Goal: Contribute content: Add original content to the website for others to see

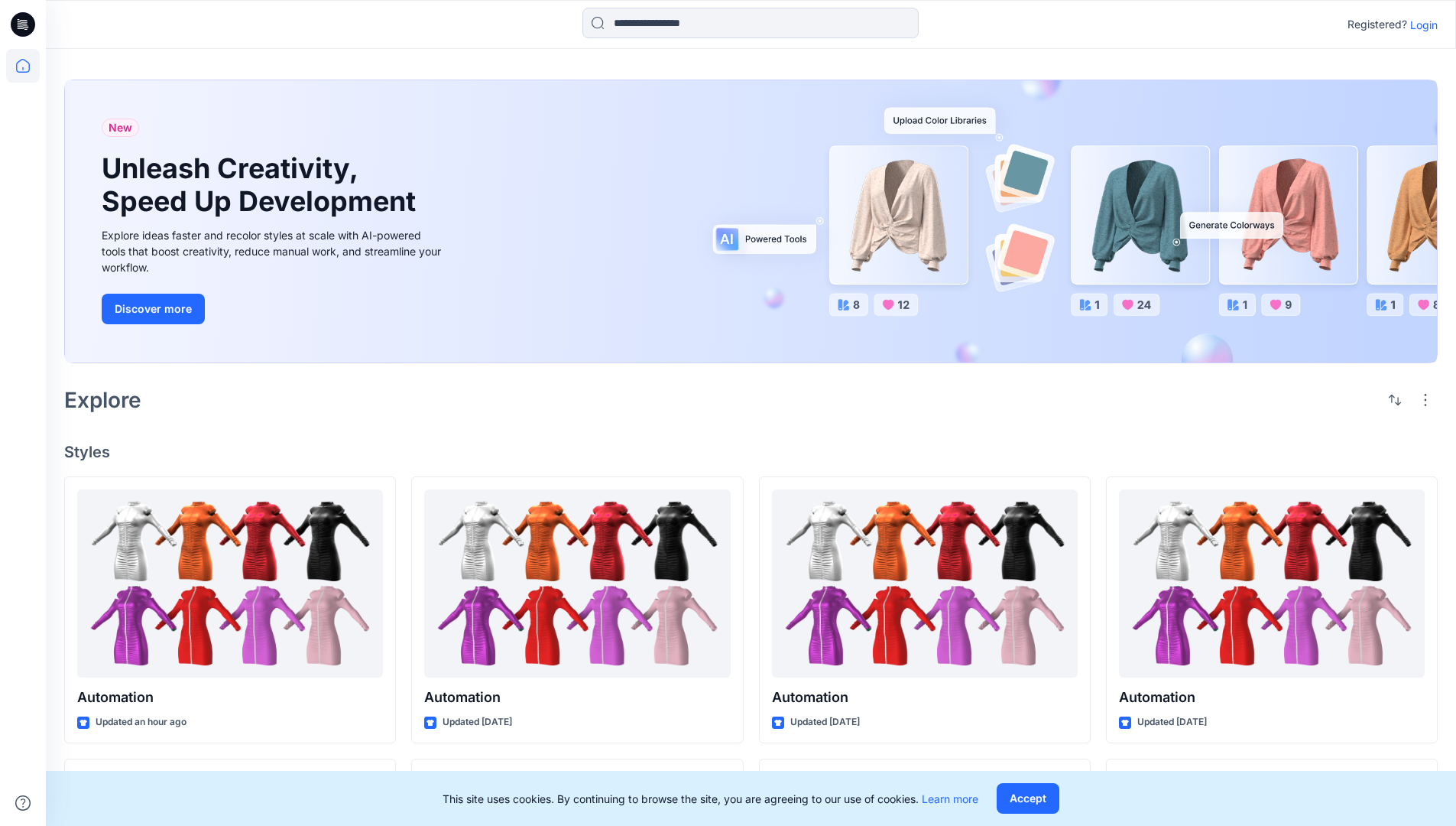
click at [1420, 24] on p "Login" at bounding box center [1424, 24] width 27 height 17
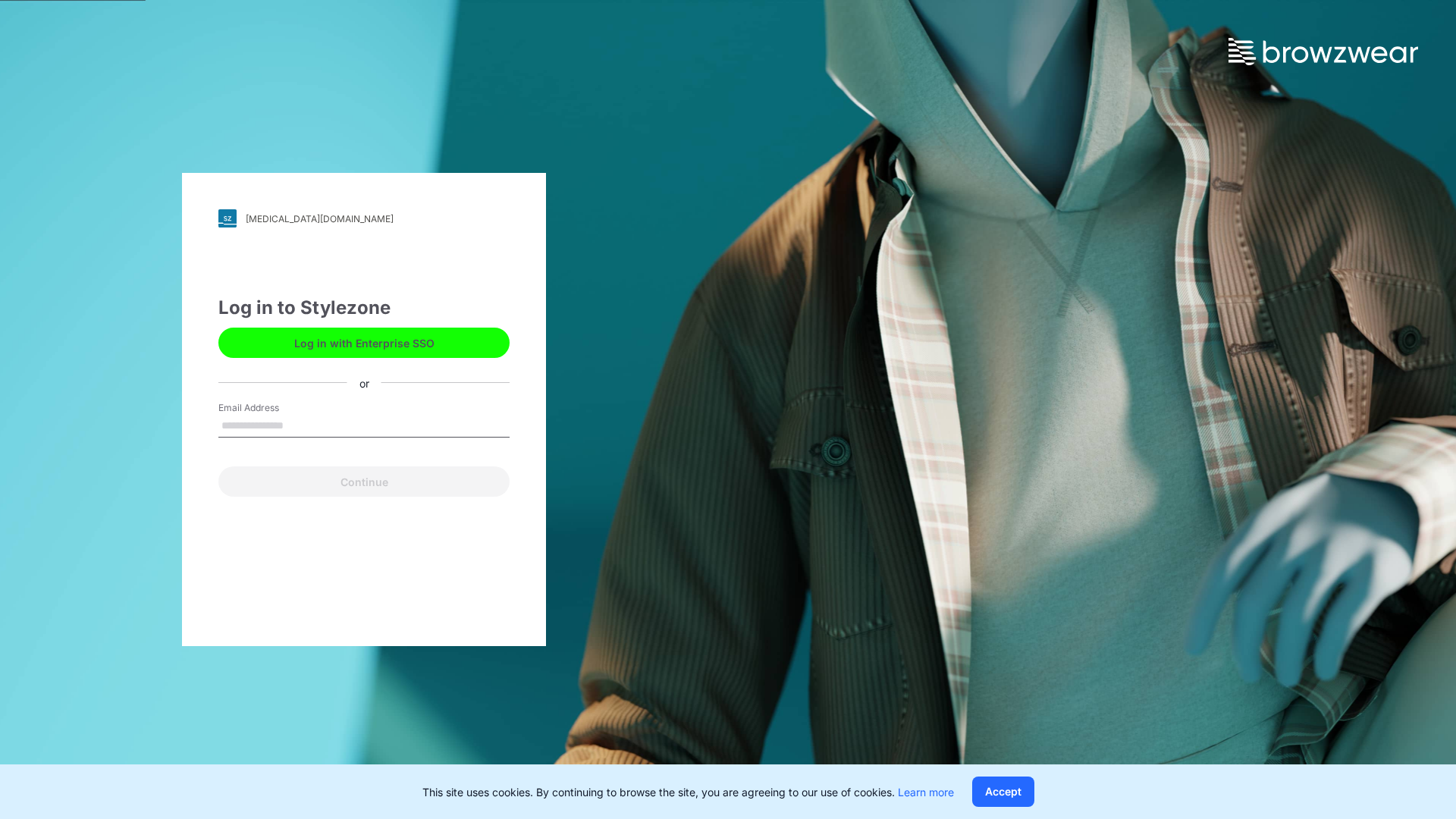
click at [300, 425] on input "Email Address" at bounding box center [364, 426] width 291 height 23
type input "**********"
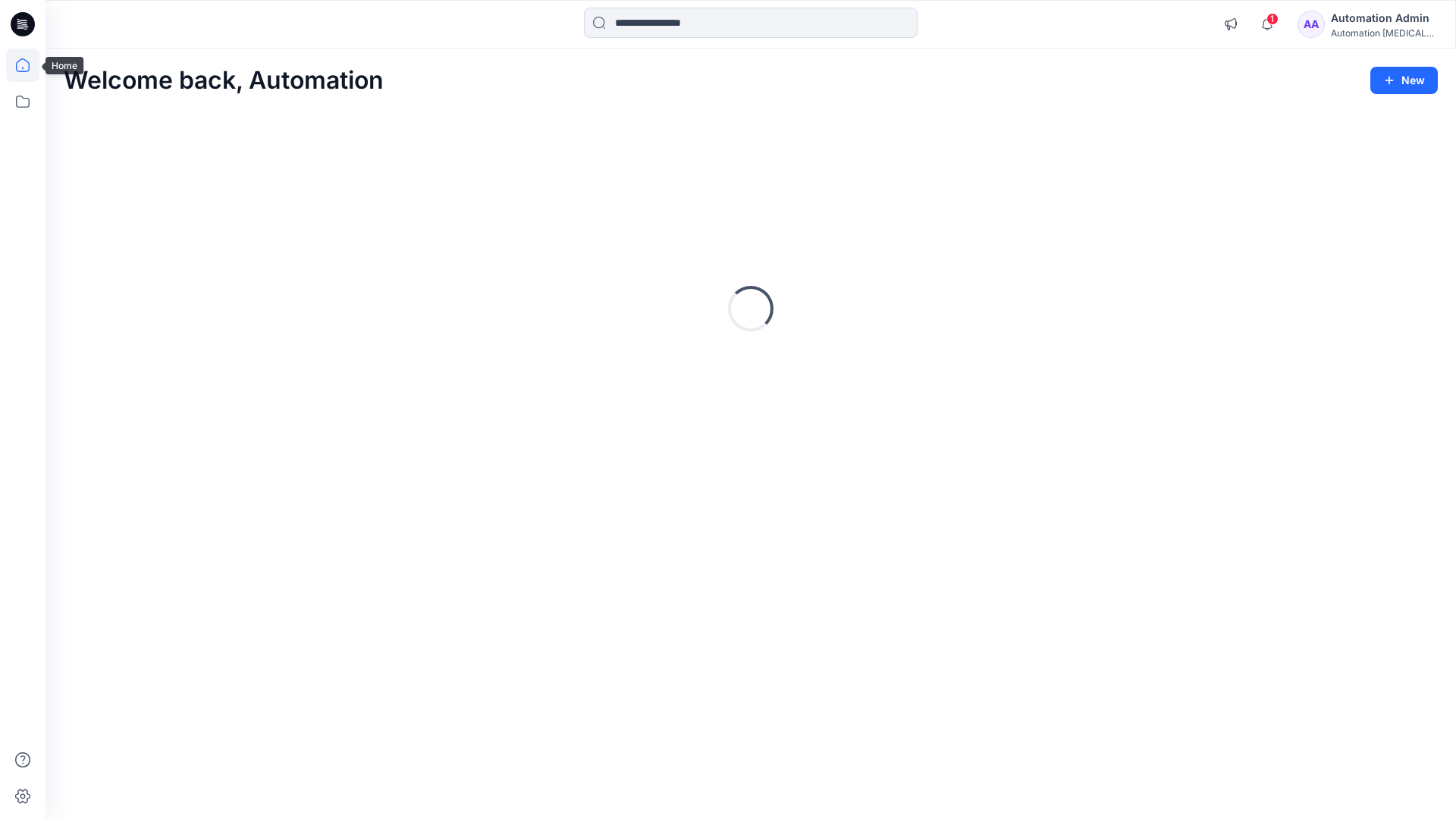
click at [29, 66] on icon at bounding box center [23, 66] width 13 height 13
click at [1390, 72] on button "New" at bounding box center [1404, 80] width 67 height 27
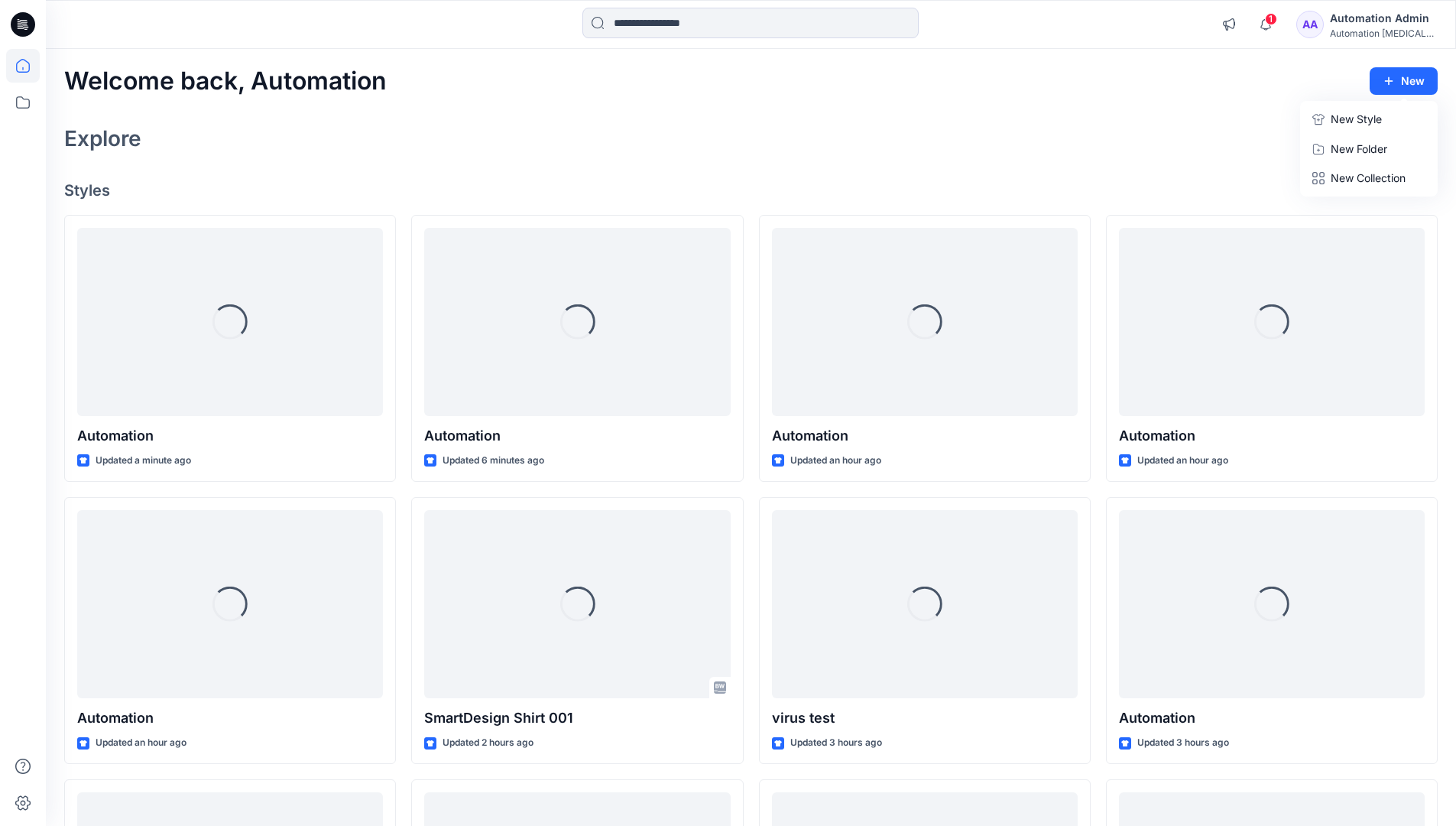
click at [1354, 119] on p "New Style" at bounding box center [1356, 119] width 51 height 18
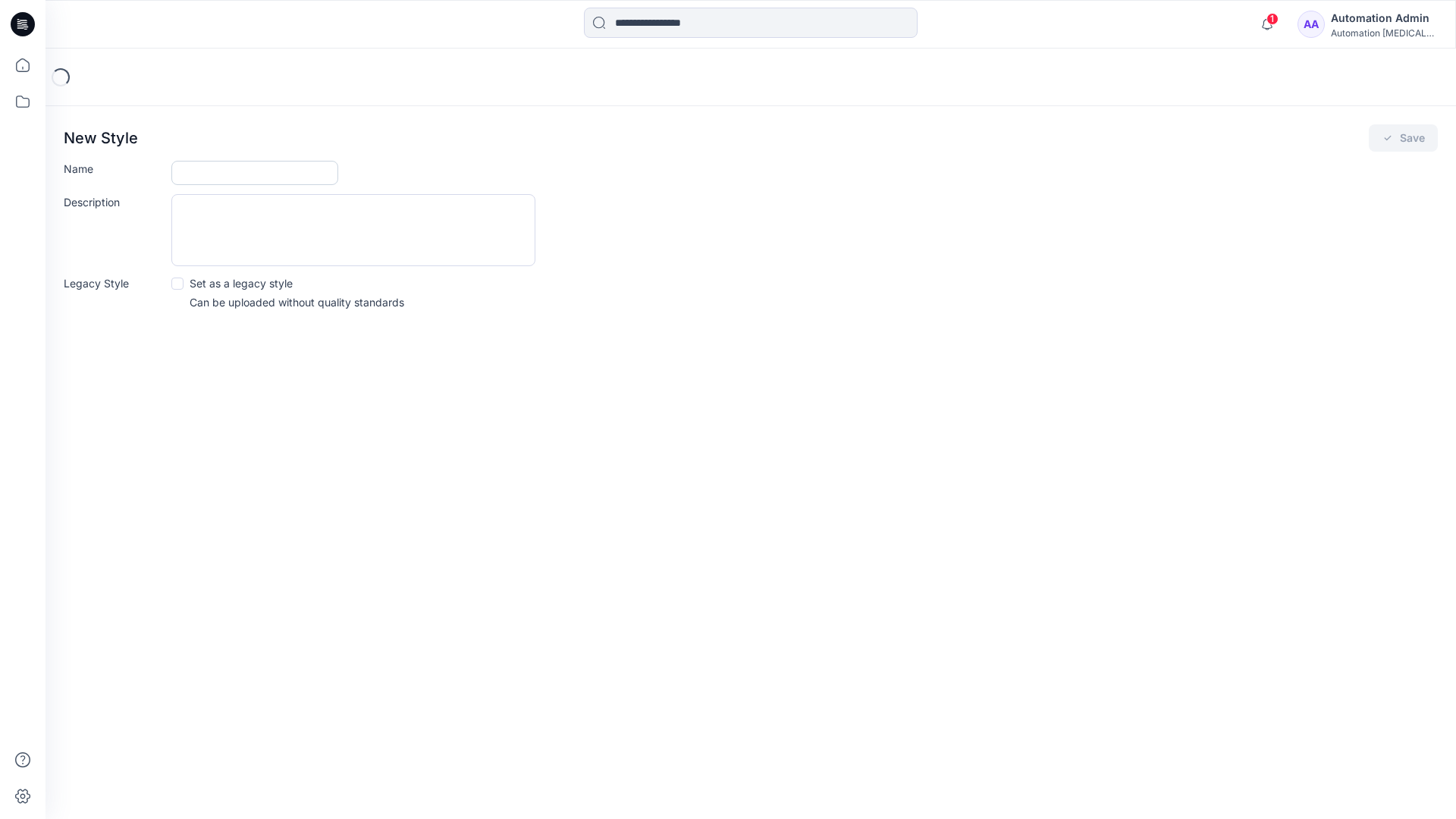
click at [212, 176] on input "Name" at bounding box center [254, 172] width 167 height 24
type input "**********"
click at [1396, 141] on button "Save" at bounding box center [1403, 138] width 69 height 27
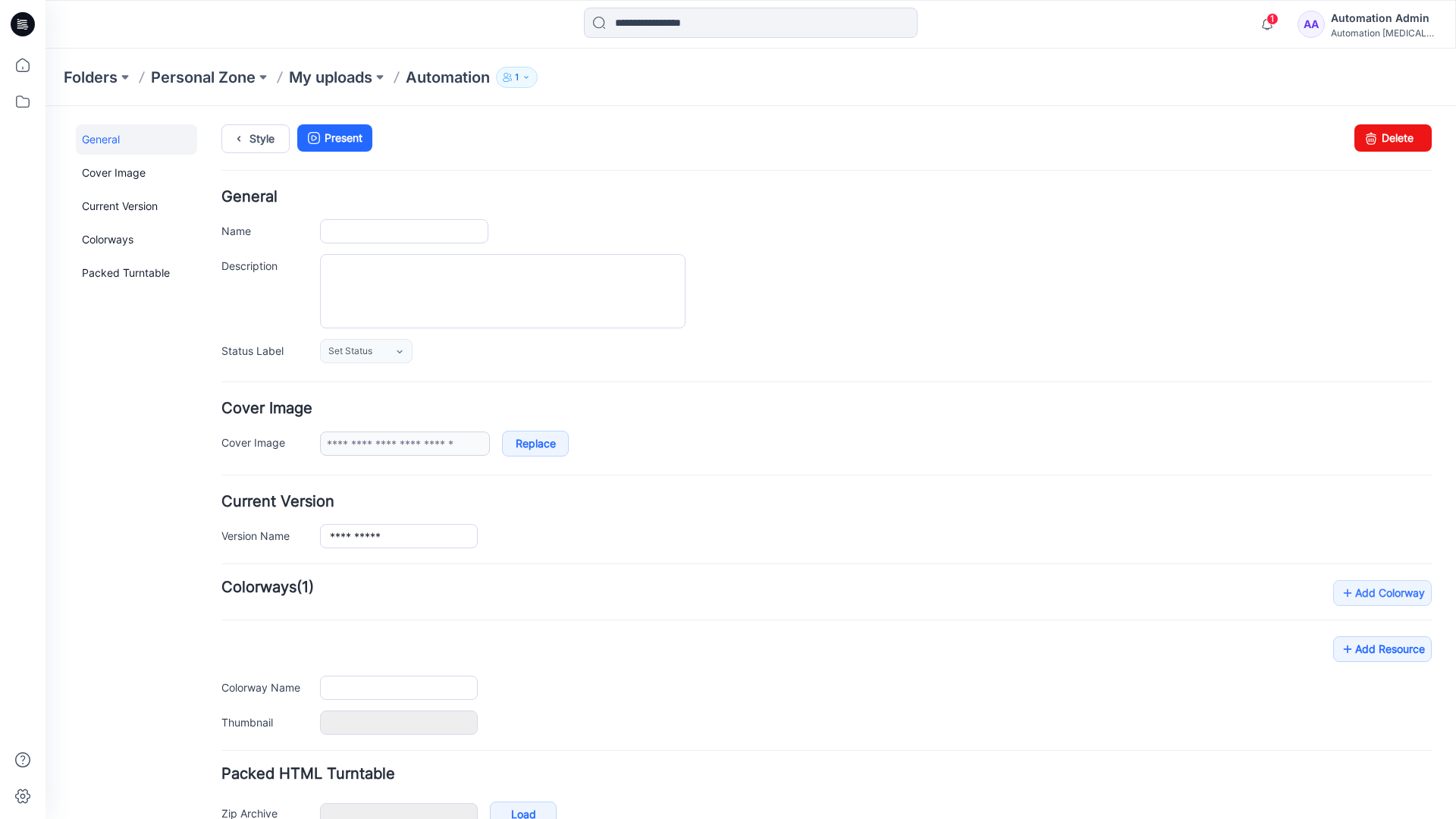
type input "**********"
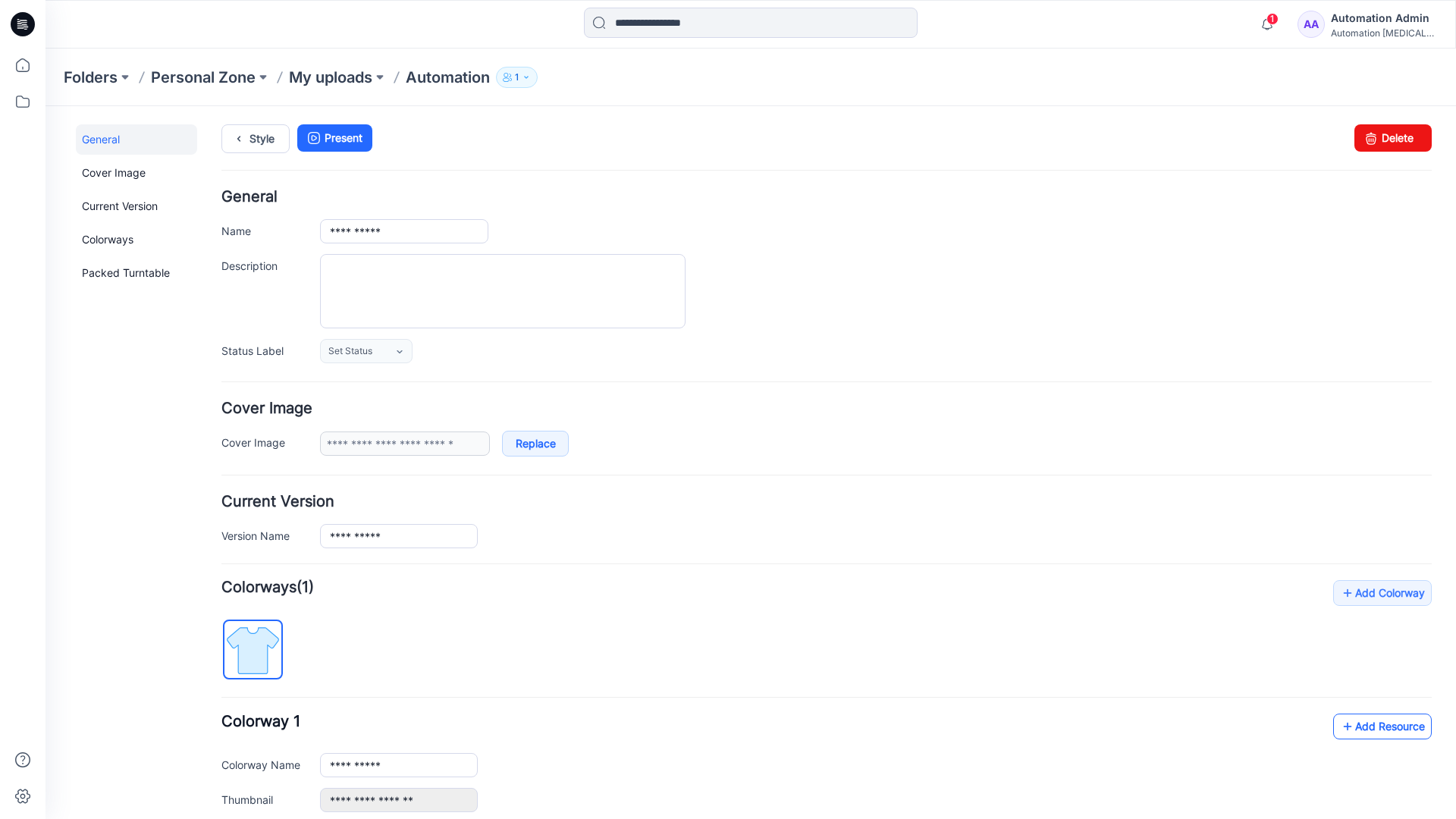
click at [1370, 725] on link "Add Resource" at bounding box center [1382, 726] width 98 height 26
click at [257, 137] on link "Style" at bounding box center [255, 139] width 68 height 29
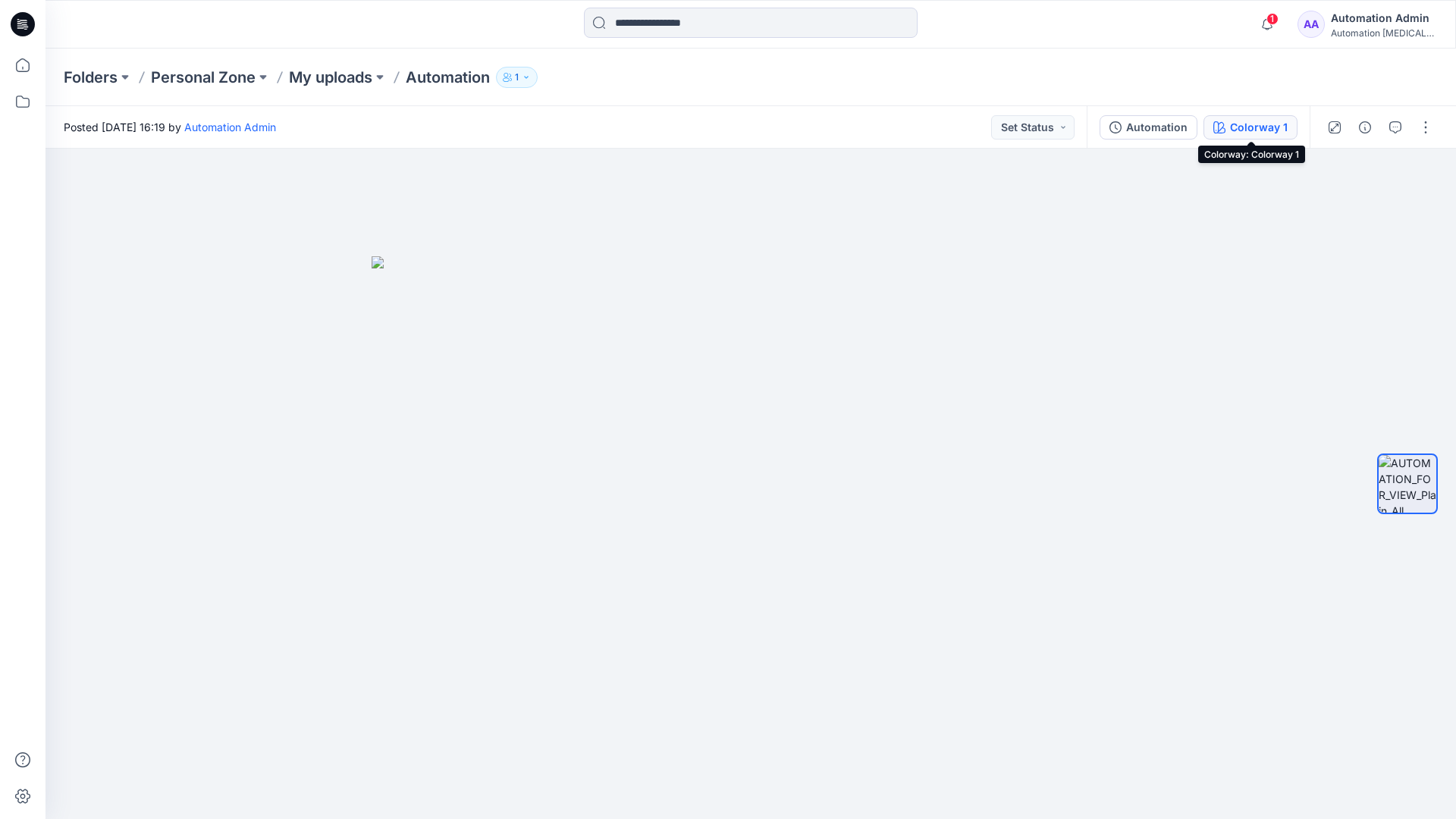
click at [1229, 130] on button "Colorway 1" at bounding box center [1251, 127] width 94 height 24
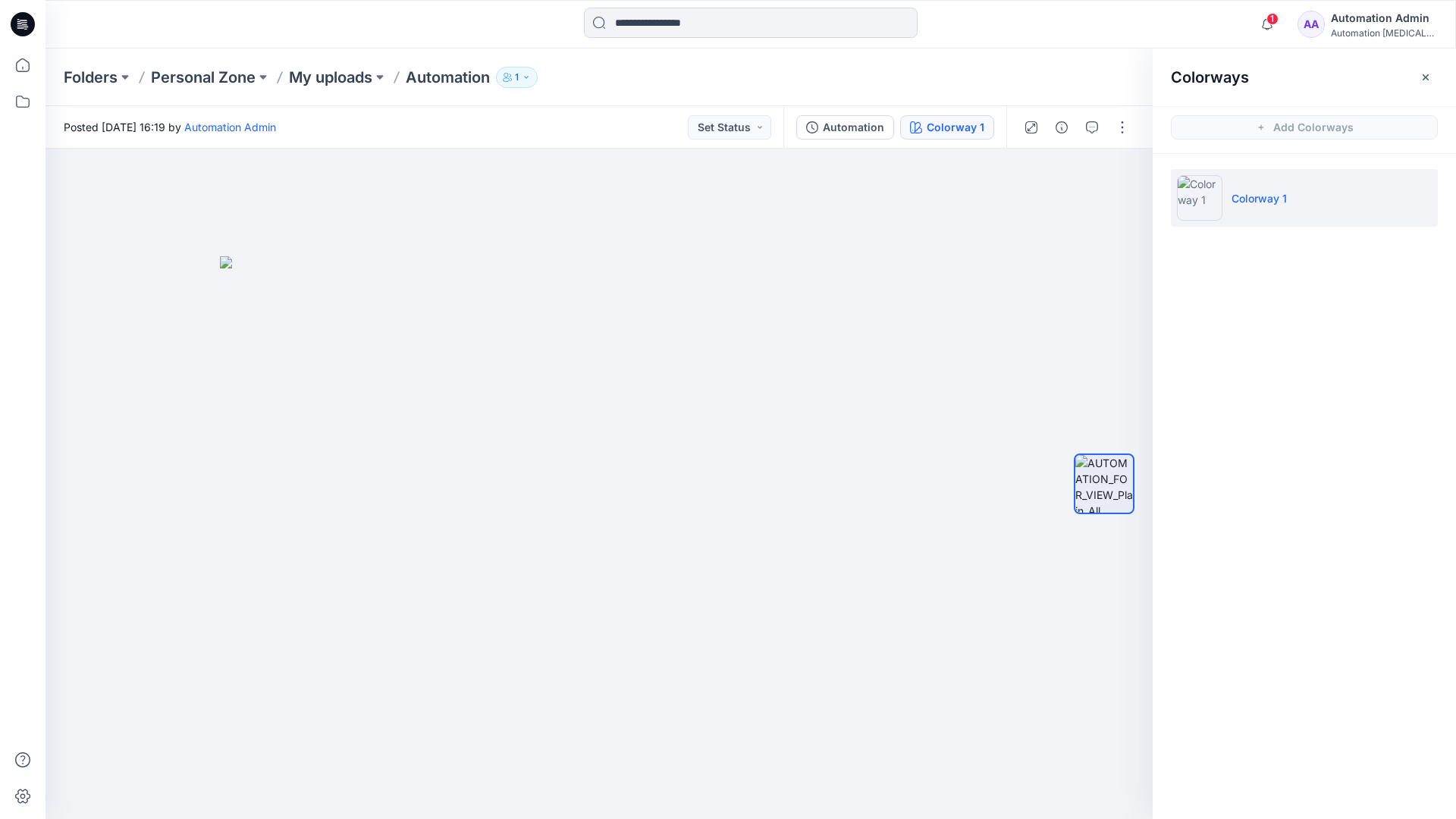
click at [1306, 201] on li "Colorway 1" at bounding box center [1304, 198] width 267 height 58
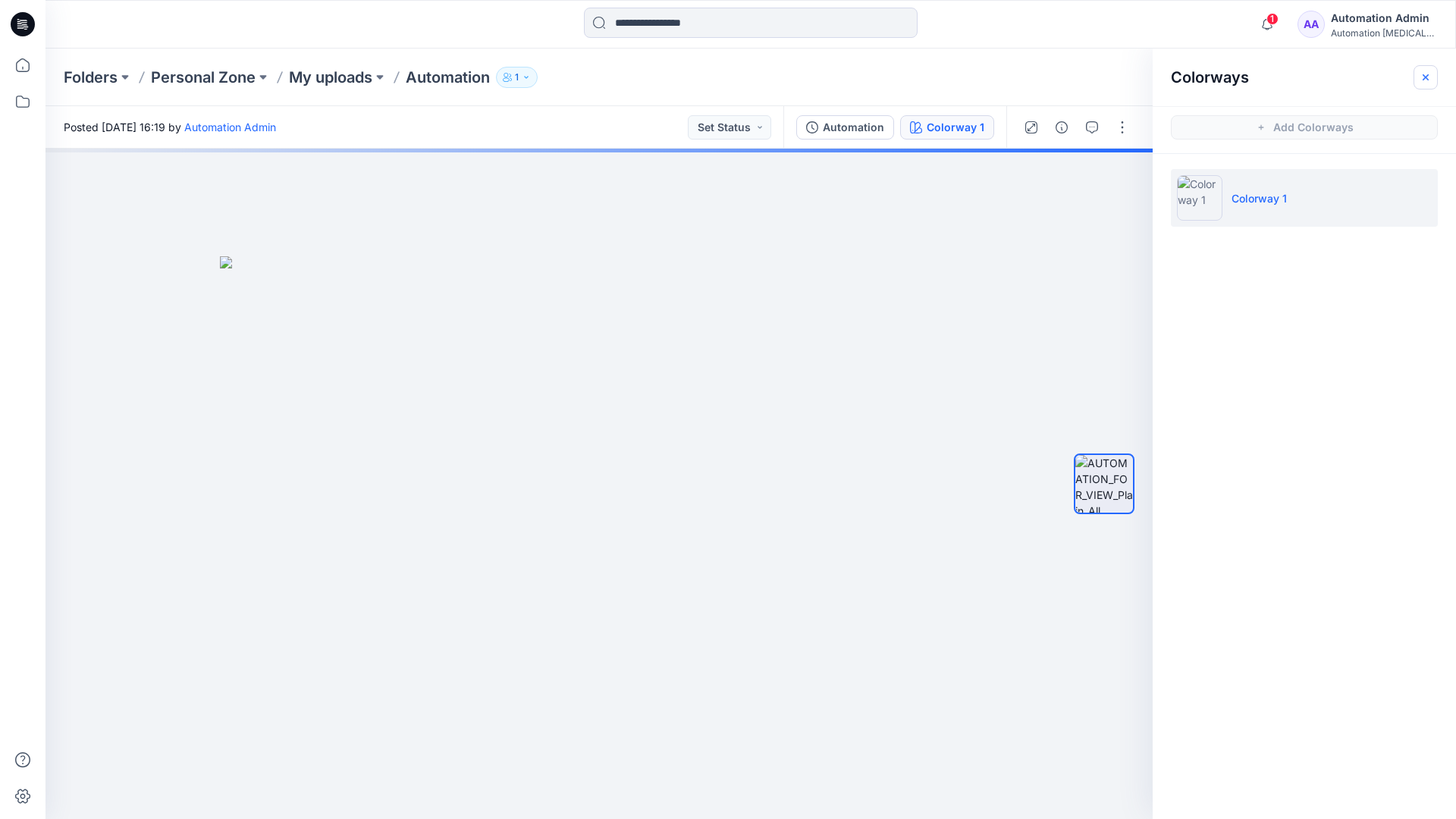
click at [1433, 74] on button "button" at bounding box center [1425, 77] width 24 height 24
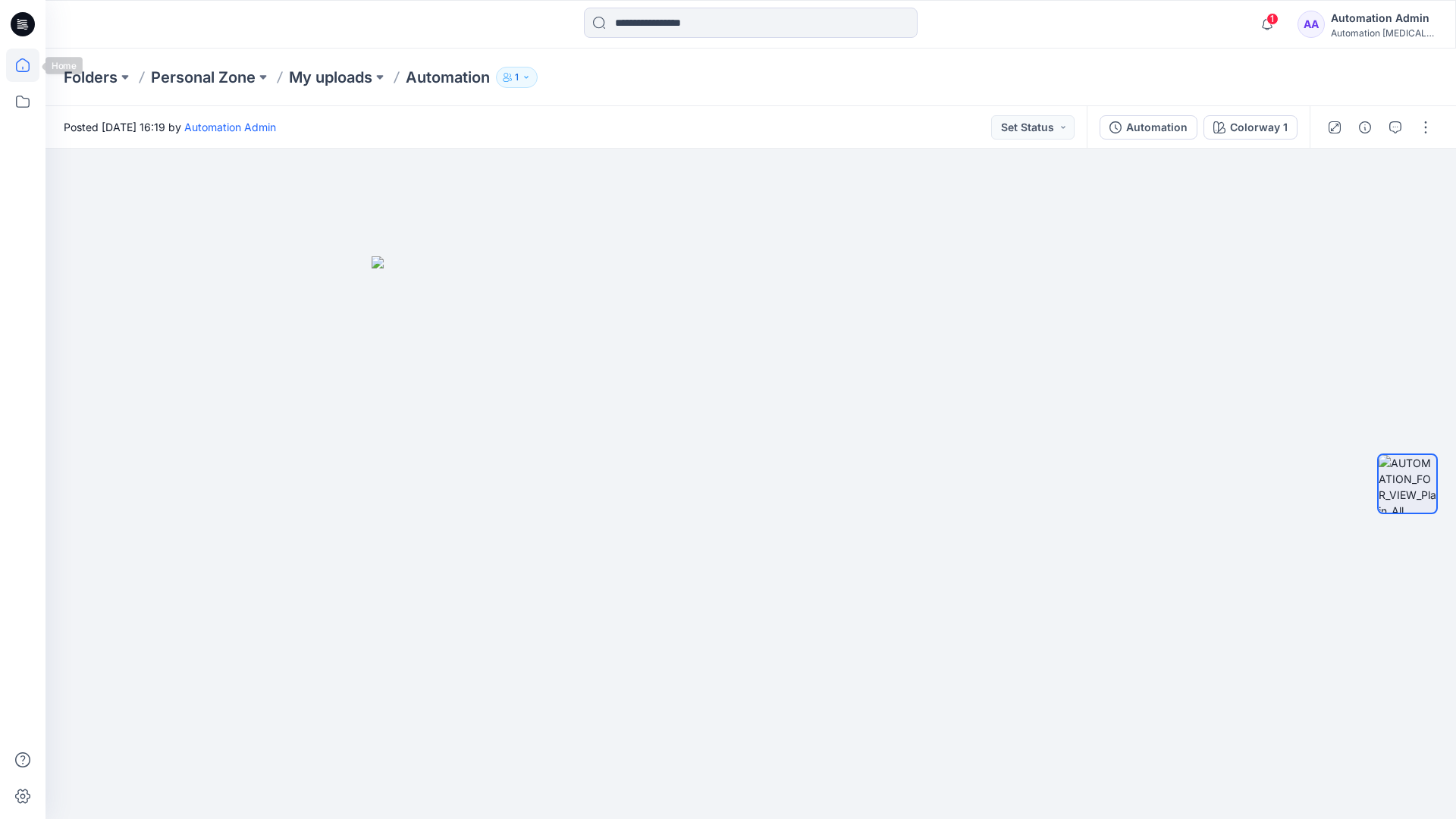
click at [26, 66] on icon at bounding box center [22, 65] width 34 height 34
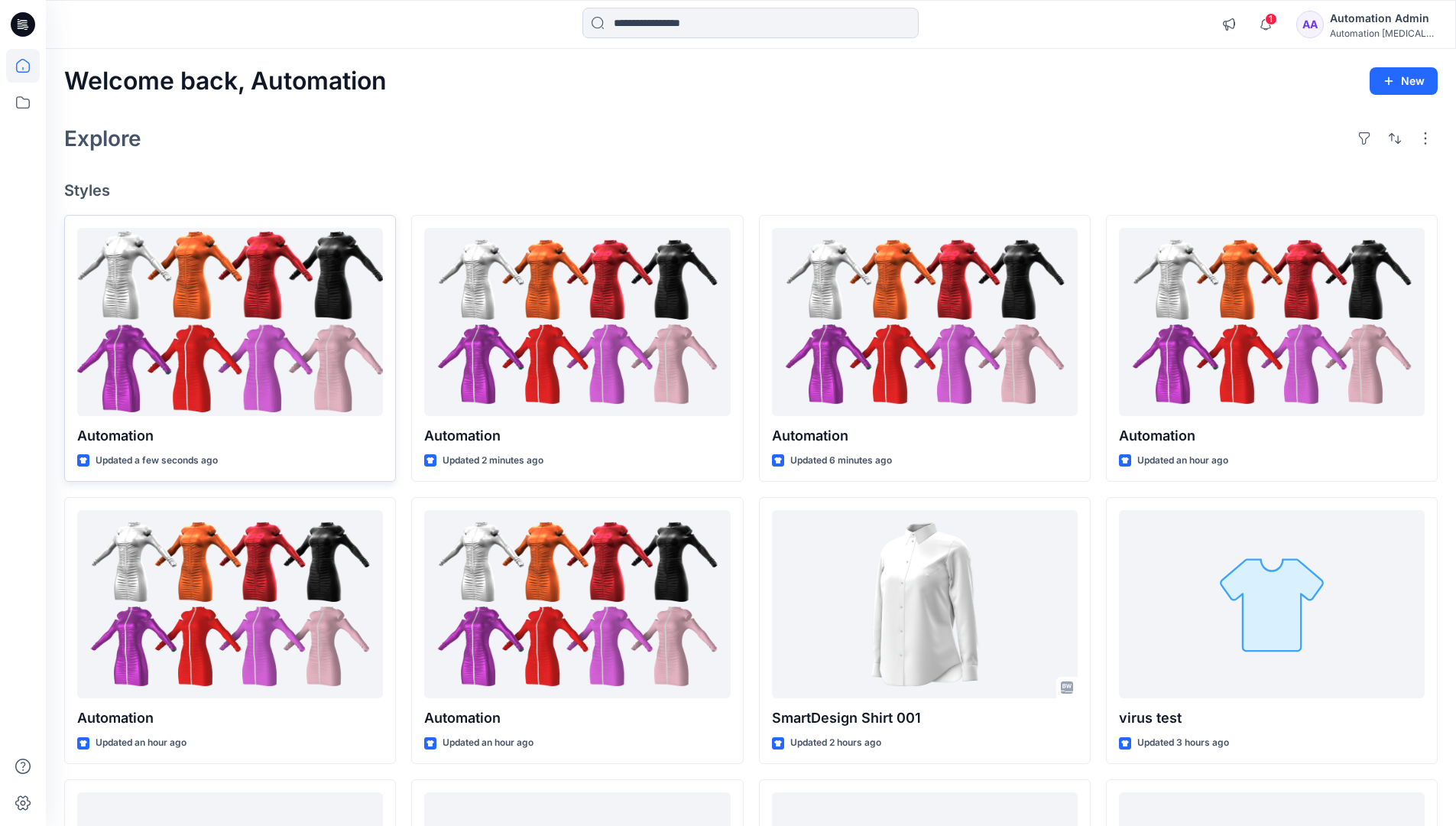
click at [275, 324] on div at bounding box center [229, 322] width 306 height 189
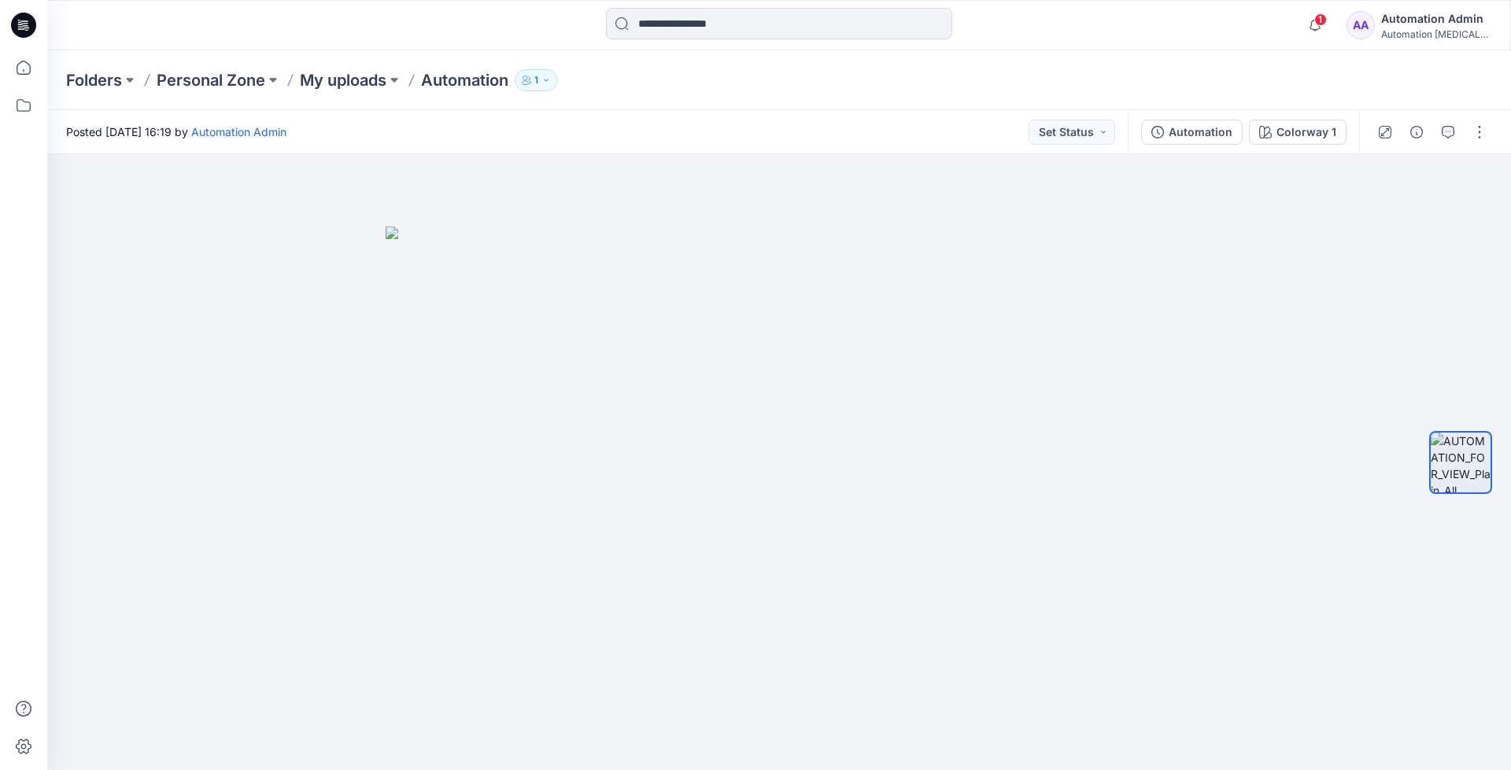
click at [1235, 63] on div "Folders Personal Zone My uploads Automation 1" at bounding box center [779, 80] width 1464 height 60
click at [1435, 20] on div "Automation Admin" at bounding box center [1436, 18] width 110 height 19
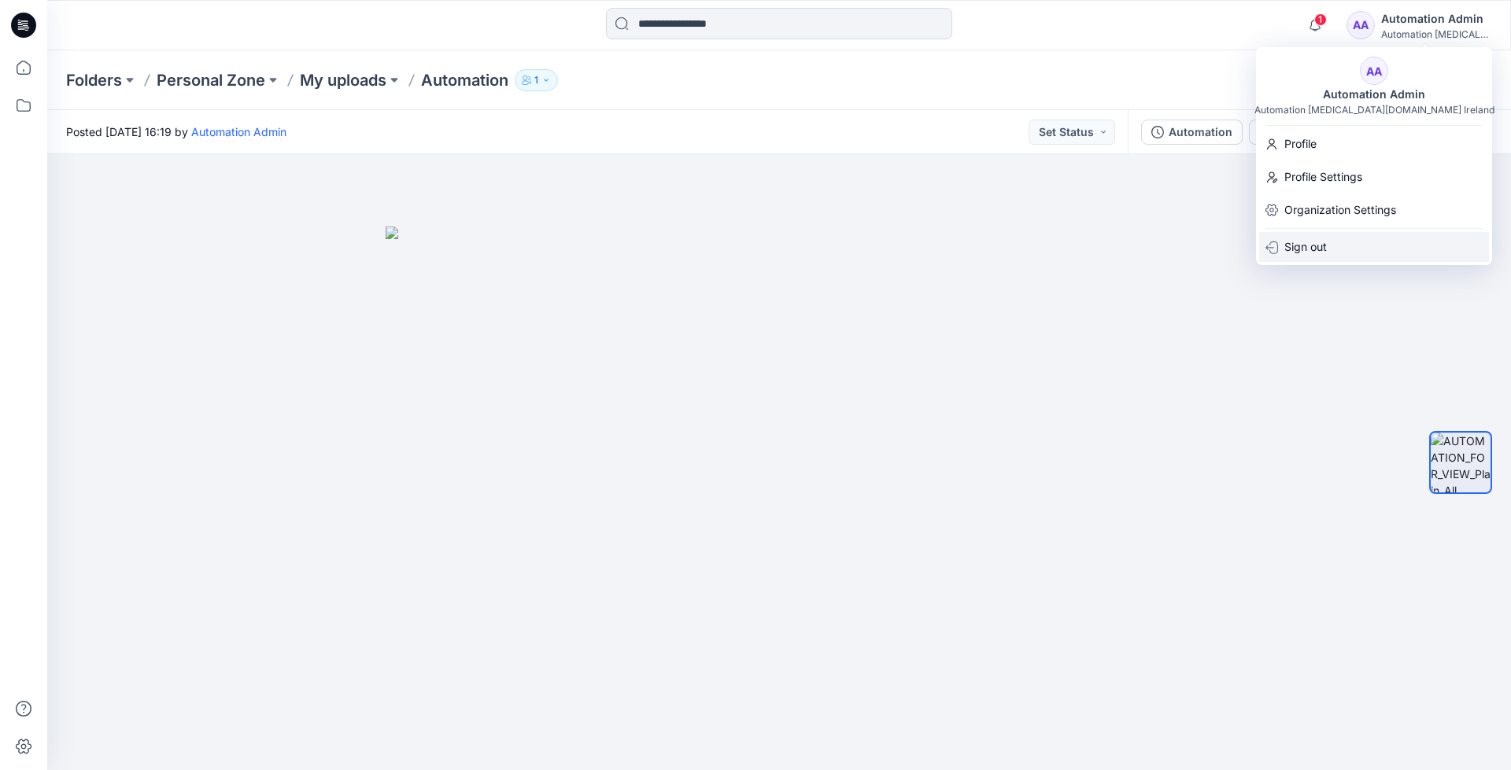
click at [1338, 244] on div "Sign out" at bounding box center [1374, 247] width 230 height 30
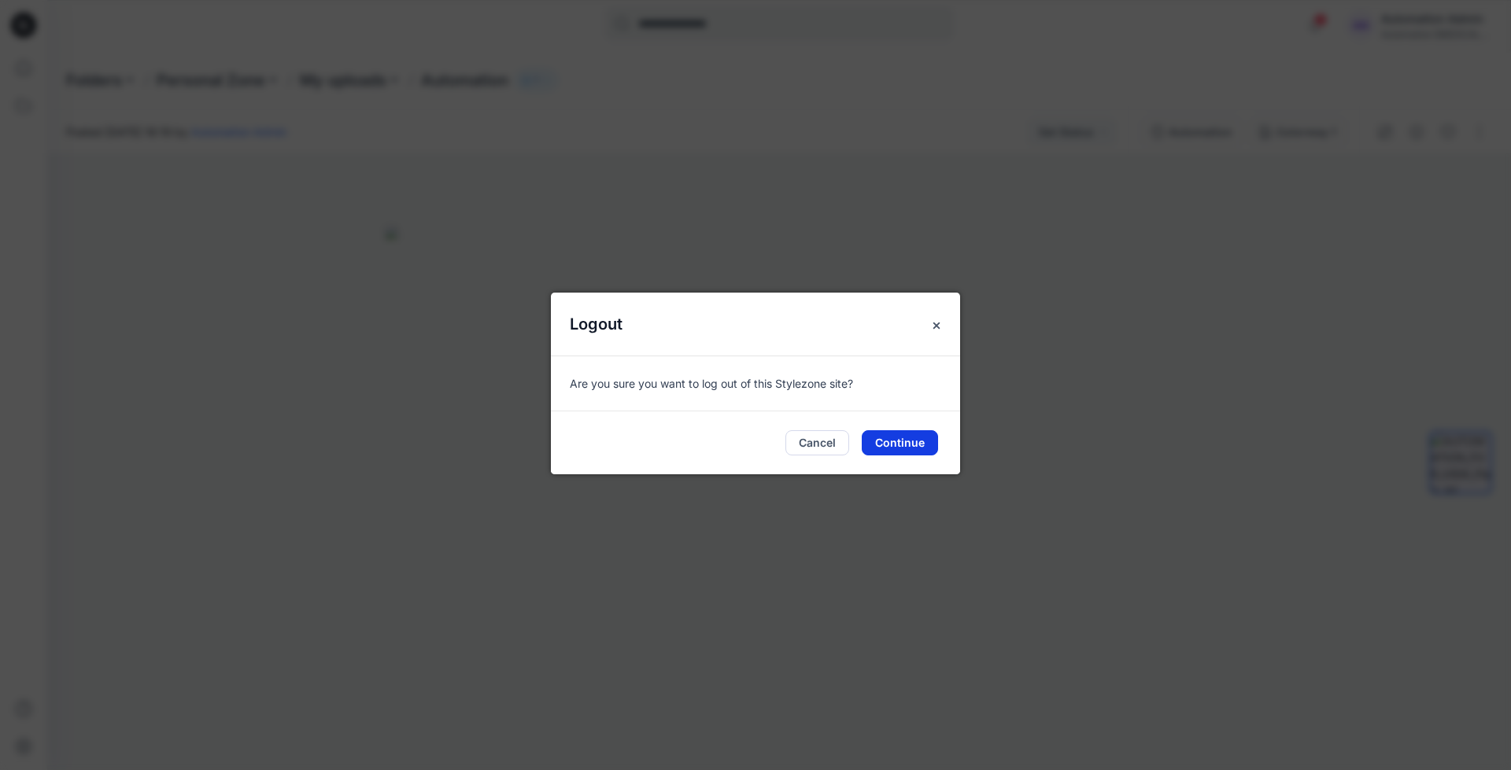
click at [905, 439] on button "Continue" at bounding box center [900, 442] width 76 height 25
